Goal: Information Seeking & Learning: Learn about a topic

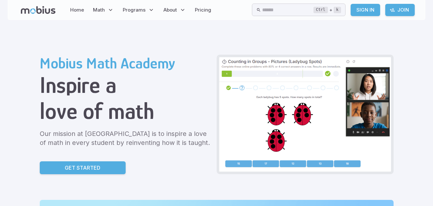
click at [104, 161] on link "Get Started" at bounding box center [83, 167] width 86 height 13
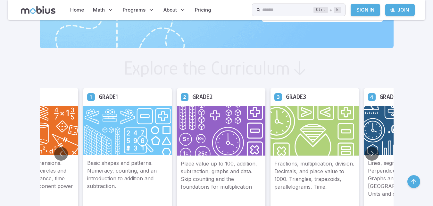
scroll to position [298, 0]
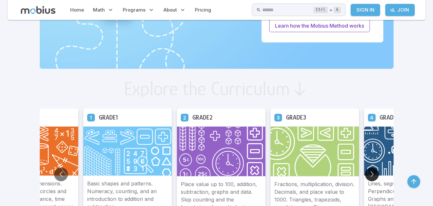
click at [371, 168] on button "Go to next slide" at bounding box center [372, 174] width 14 height 14
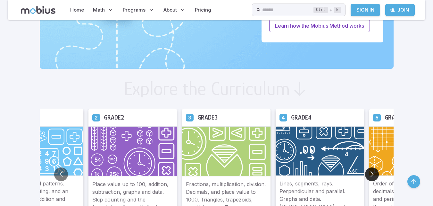
click at [370, 169] on button "Go to next slide" at bounding box center [372, 174] width 14 height 14
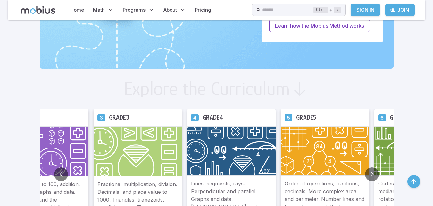
drag, startPoint x: 289, startPoint y: 154, endPoint x: 296, endPoint y: 152, distance: 7.1
click at [290, 153] on img at bounding box center [325, 150] width 89 height 49
click at [299, 149] on img at bounding box center [325, 150] width 89 height 49
click at [305, 122] on div "Grade 5" at bounding box center [325, 117] width 89 height 18
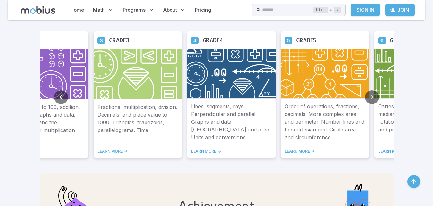
scroll to position [394, 0]
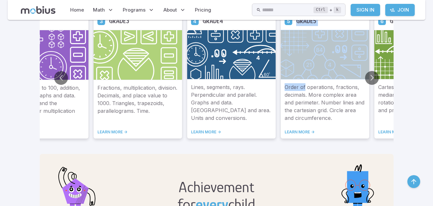
click at [307, 75] on div "Grade 5 Order of operations, fractions, decimals. More complex area and perimet…" at bounding box center [325, 75] width 89 height 126
click at [305, 130] on link "LEARN MORE ->" at bounding box center [325, 131] width 81 height 5
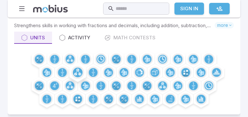
scroll to position [18, 0]
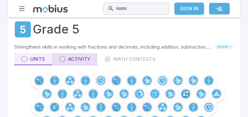
click at [59, 59] on icon at bounding box center [62, 59] width 6 height 6
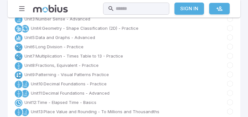
scroll to position [91, 0]
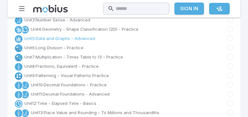
click at [64, 38] on link "Unit 5 : Data and Graphs - Advanced" at bounding box center [59, 38] width 71 height 6
